Goal: Entertainment & Leisure: Browse casually

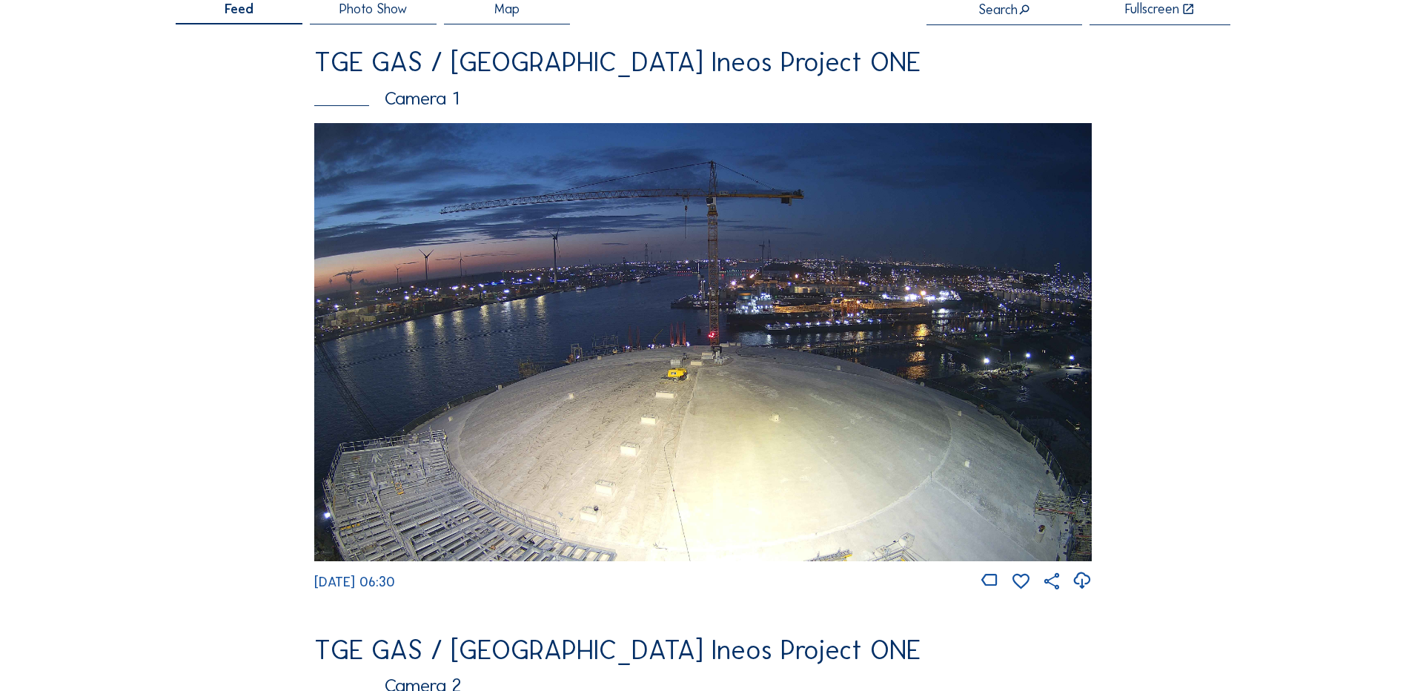
scroll to position [74, 0]
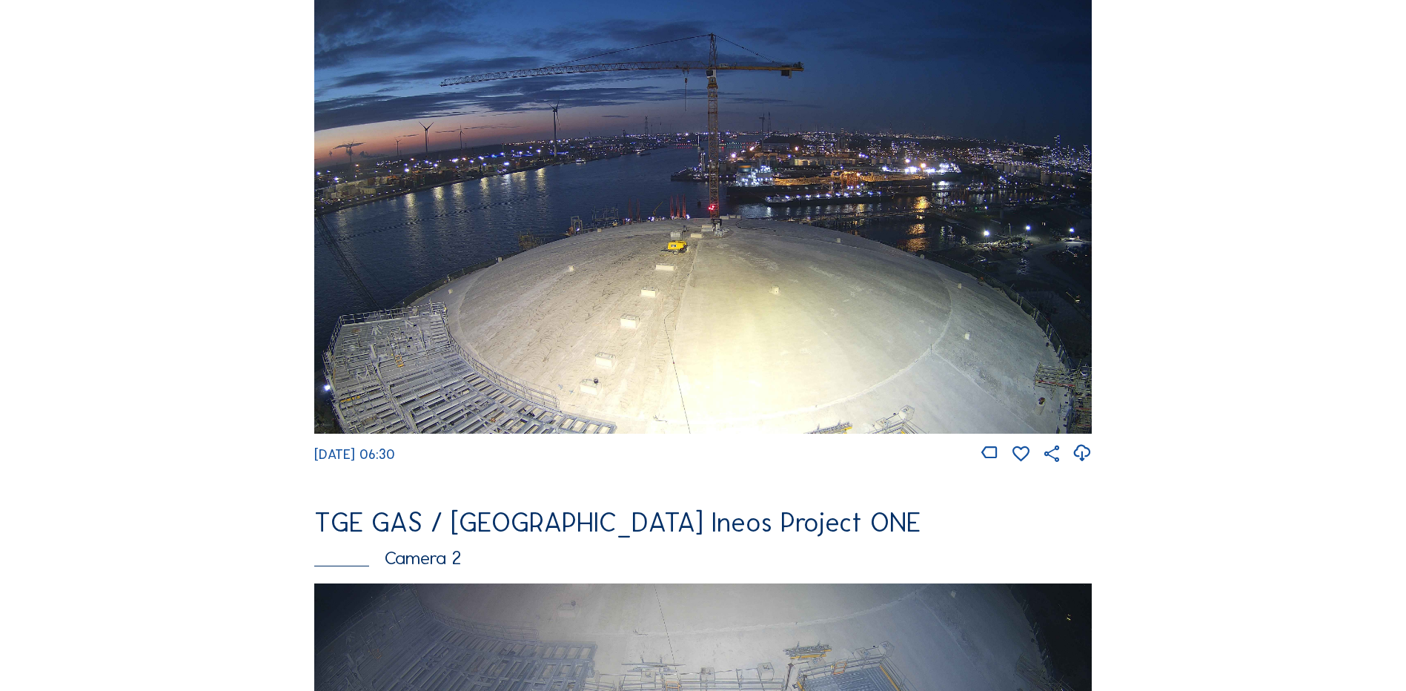
scroll to position [0, 0]
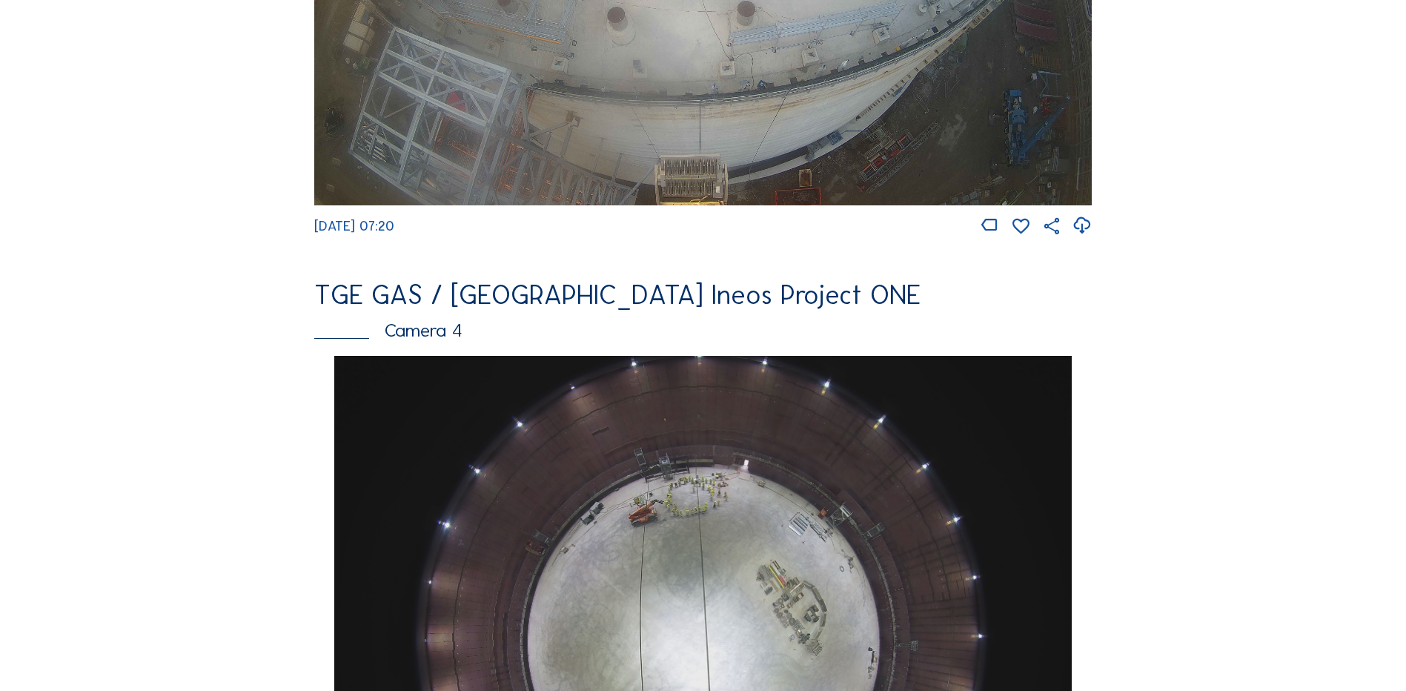
scroll to position [1186, 0]
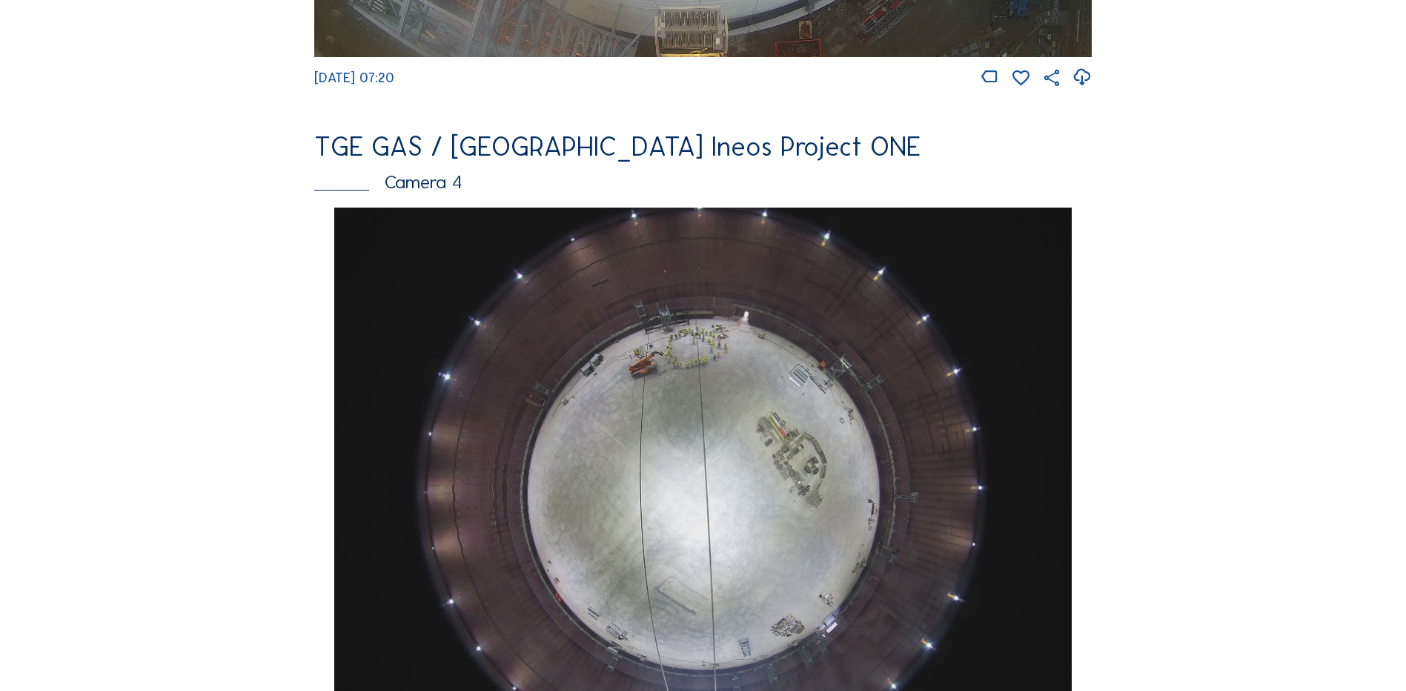
click at [657, 327] on img at bounding box center [702, 484] width 737 height 553
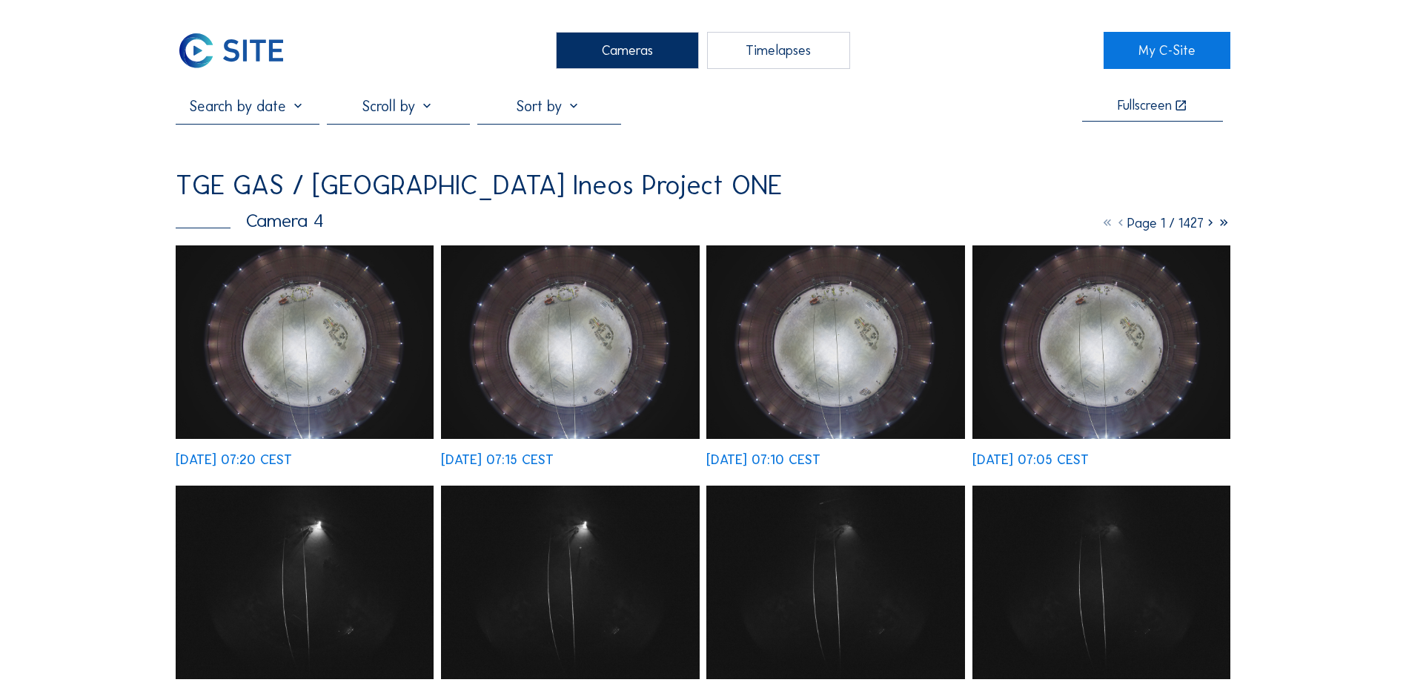
click at [331, 323] on img at bounding box center [305, 341] width 258 height 193
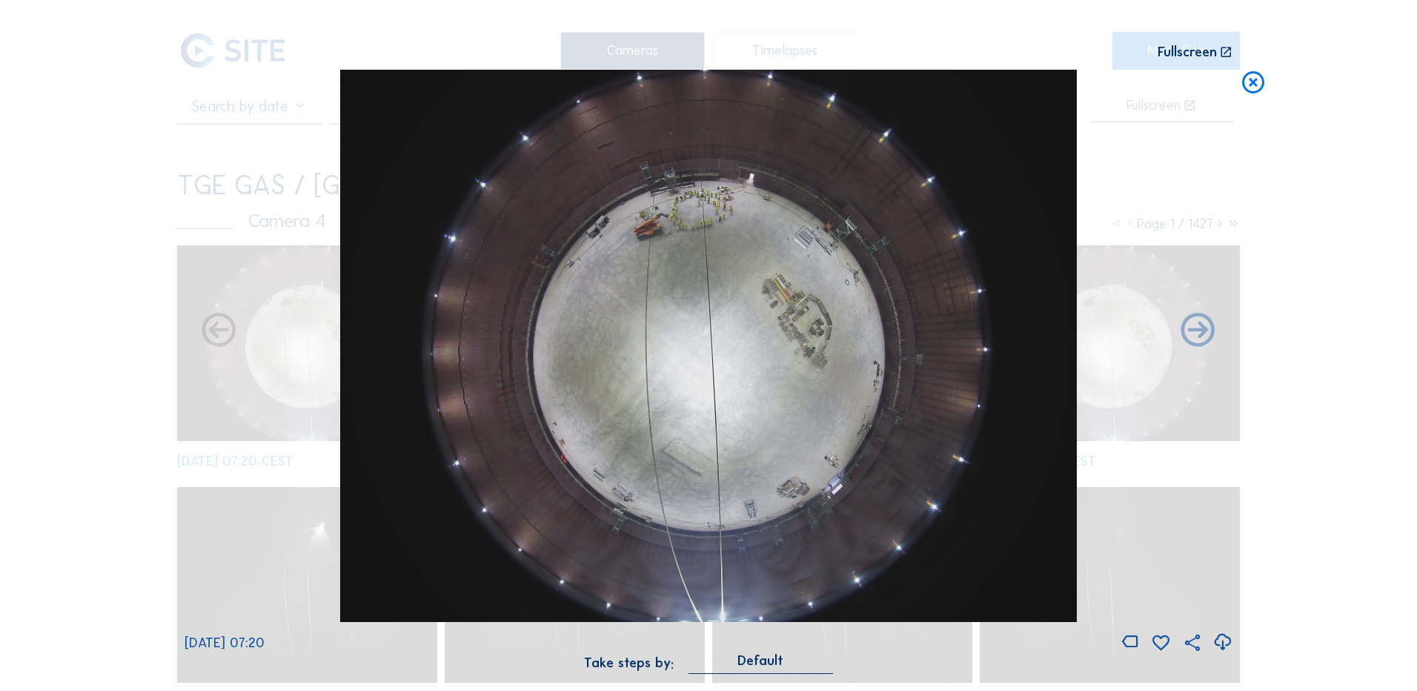
click at [960, 510] on img at bounding box center [708, 346] width 737 height 553
click at [1219, 646] on icon at bounding box center [1223, 642] width 20 height 24
click at [1325, 254] on div "Scroll to travel through time | Press 'Alt' Button + Scroll to Zoom | Click and…" at bounding box center [708, 345] width 1417 height 691
click at [1253, 81] on icon at bounding box center [1253, 83] width 27 height 27
